Goal: Navigation & Orientation: Go to known website

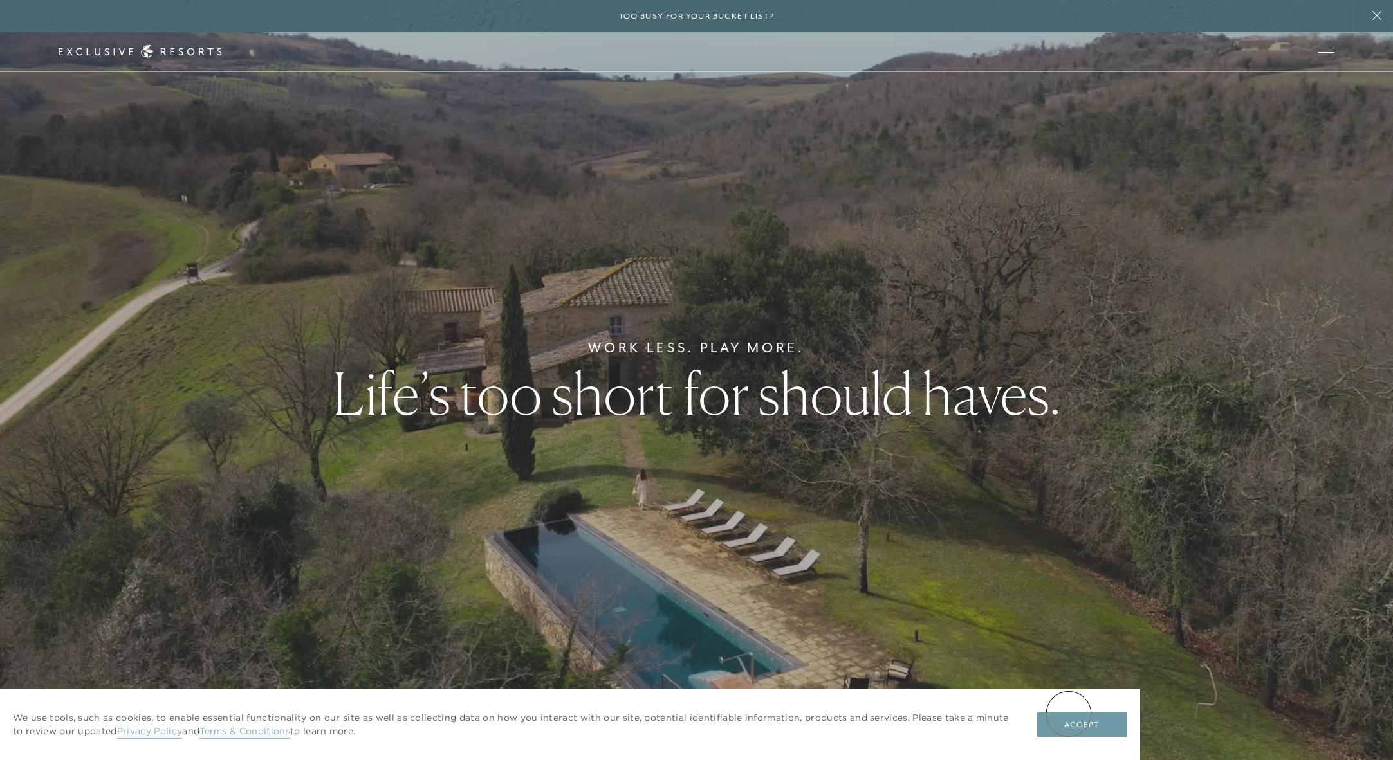
click at [1069, 714] on button "Accept" at bounding box center [1082, 725] width 90 height 24
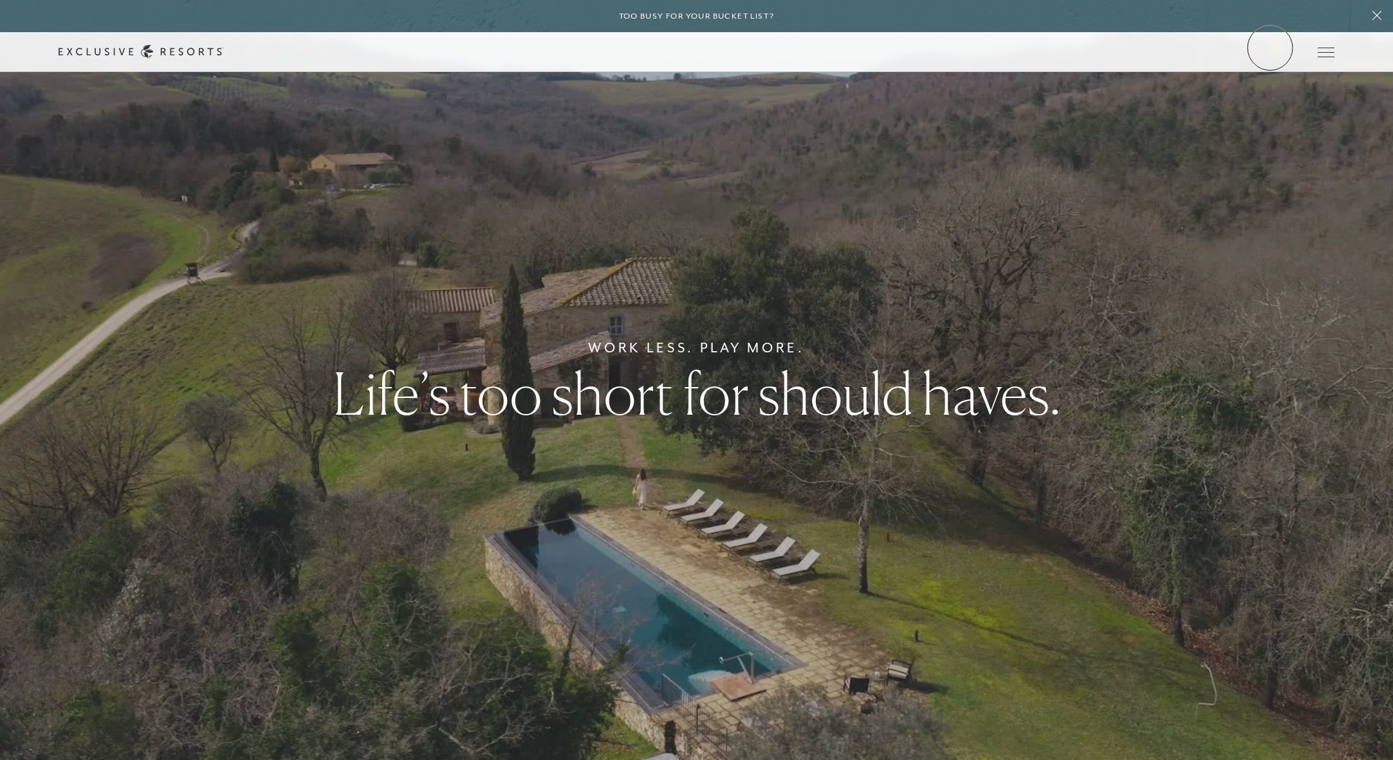
click at [0, 0] on link "Member Login" at bounding box center [0, 0] width 0 height 0
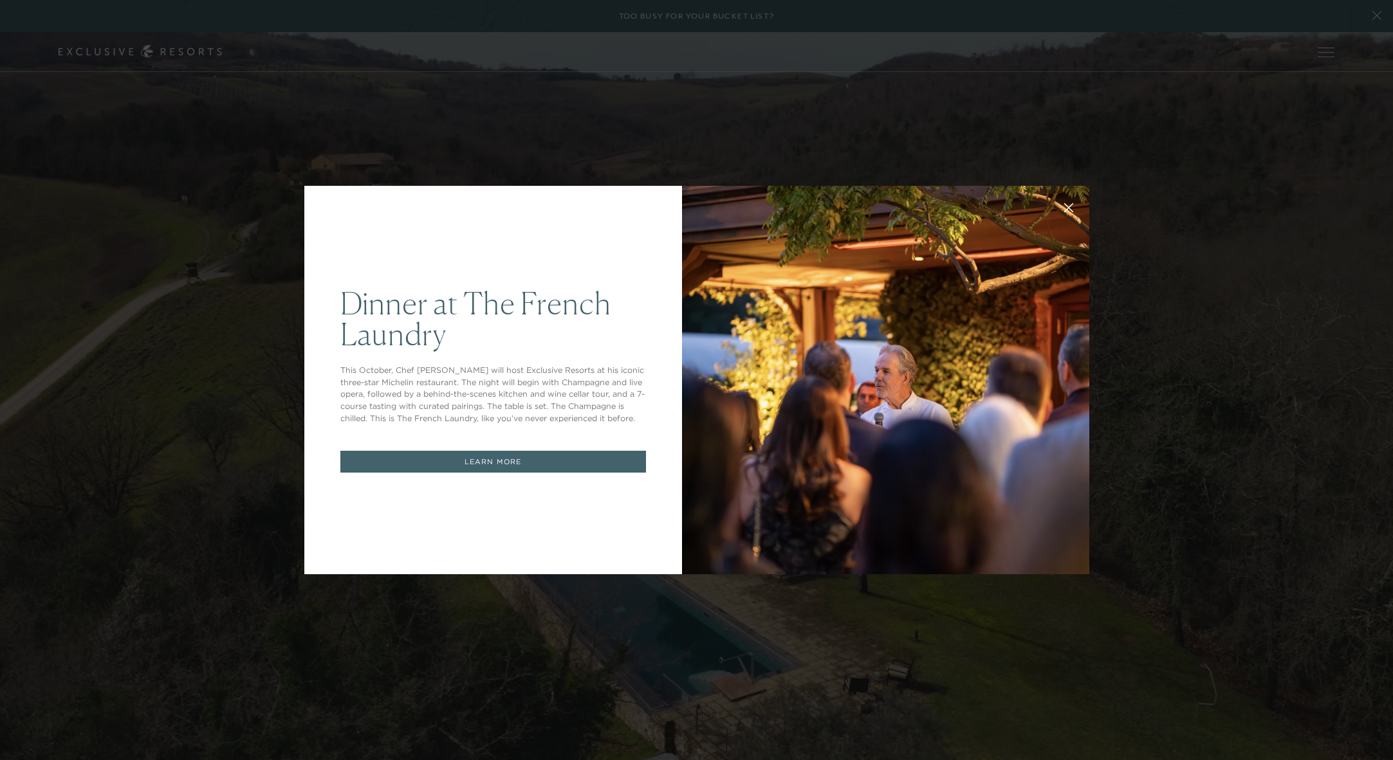
click at [1163, 177] on div "Dinner at The [GEOGRAPHIC_DATA] This October, Chef [PERSON_NAME] will host Excl…" at bounding box center [696, 380] width 1393 height 760
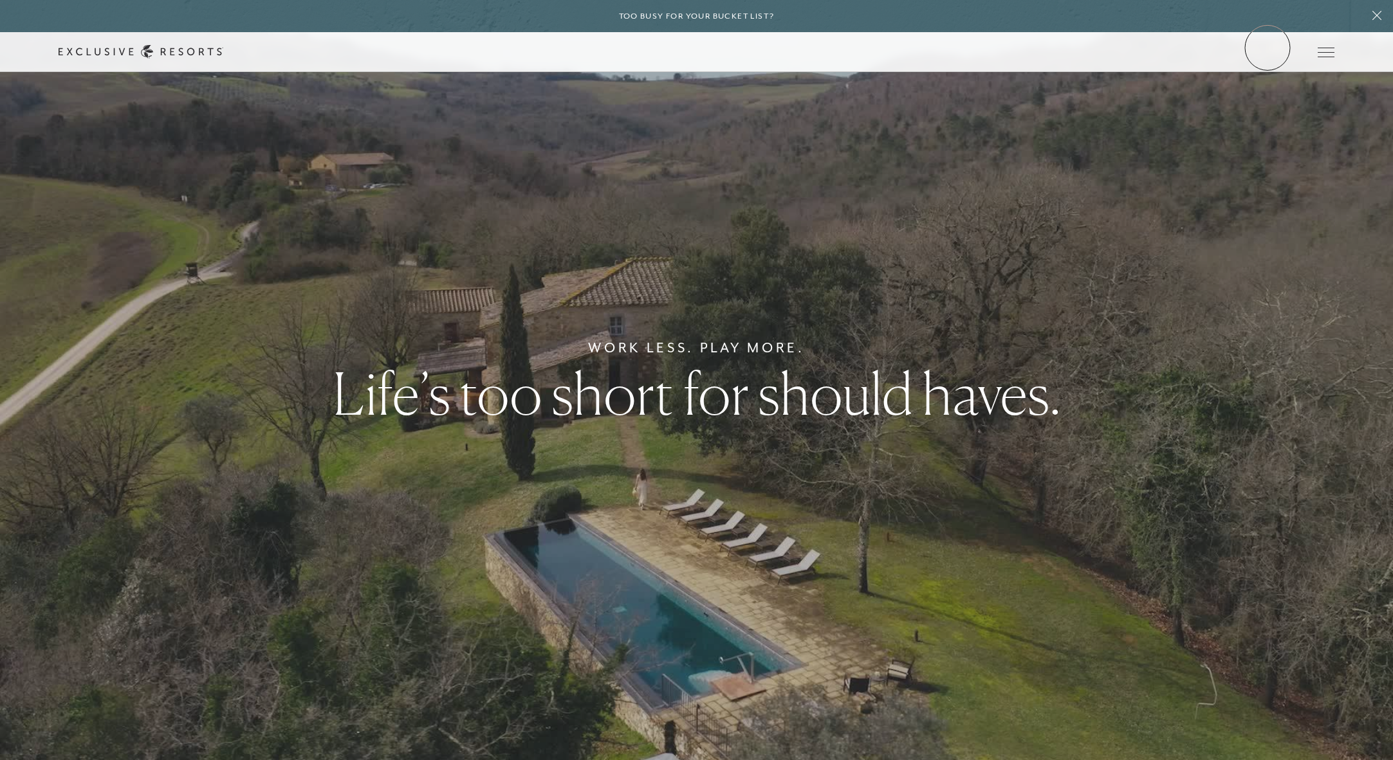
click at [0, 0] on link "Member Login" at bounding box center [0, 0] width 0 height 0
